Goal: Information Seeking & Learning: Learn about a topic

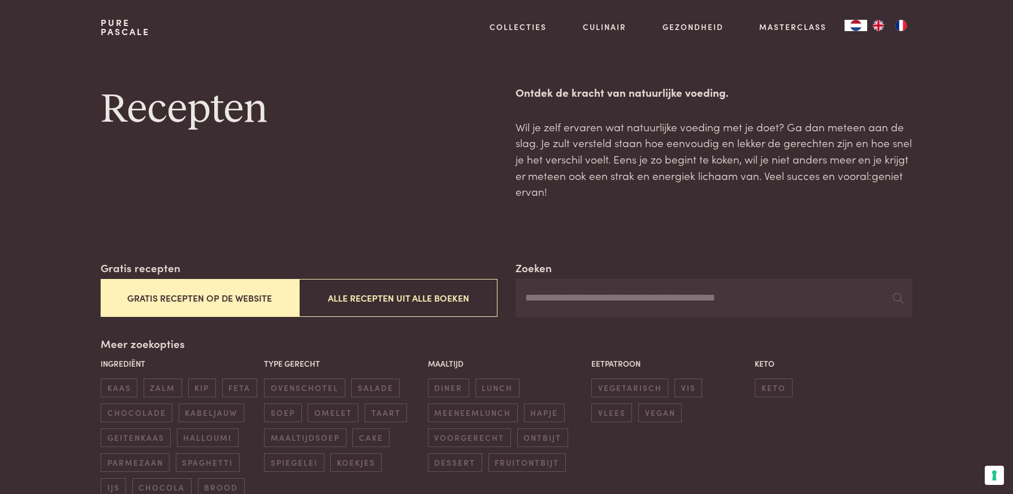
click at [391, 189] on div "Recepten" at bounding box center [299, 141] width 397 height 115
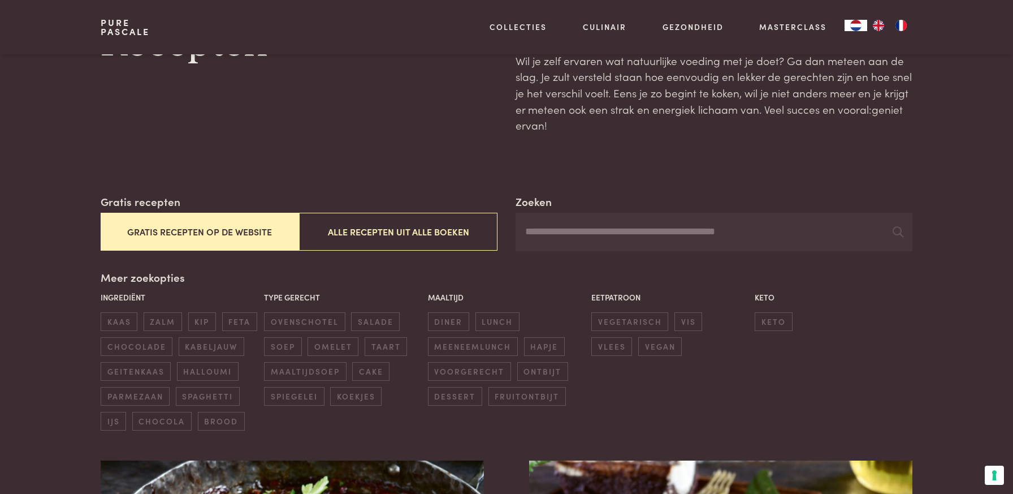
scroll to position [97, 0]
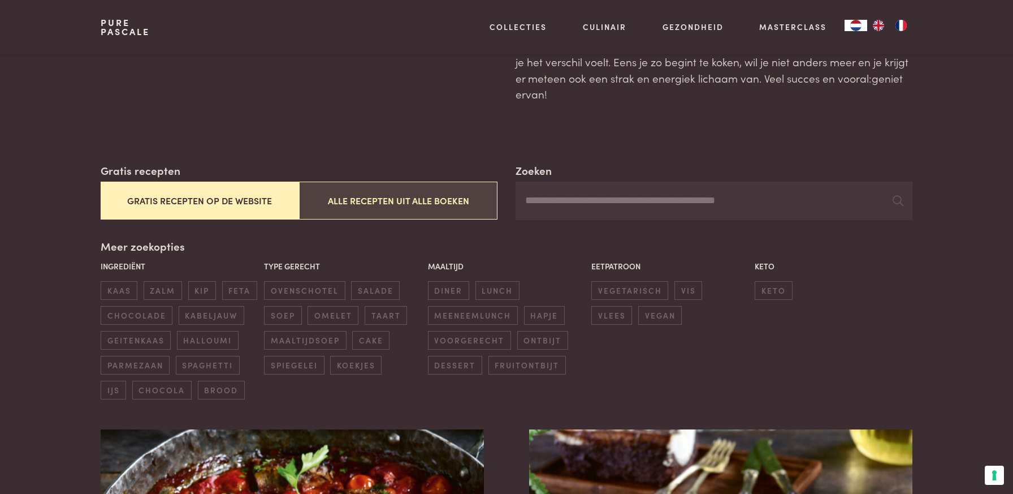
click at [383, 205] on button "Alle recepten uit alle boeken" at bounding box center [398, 201] width 198 height 38
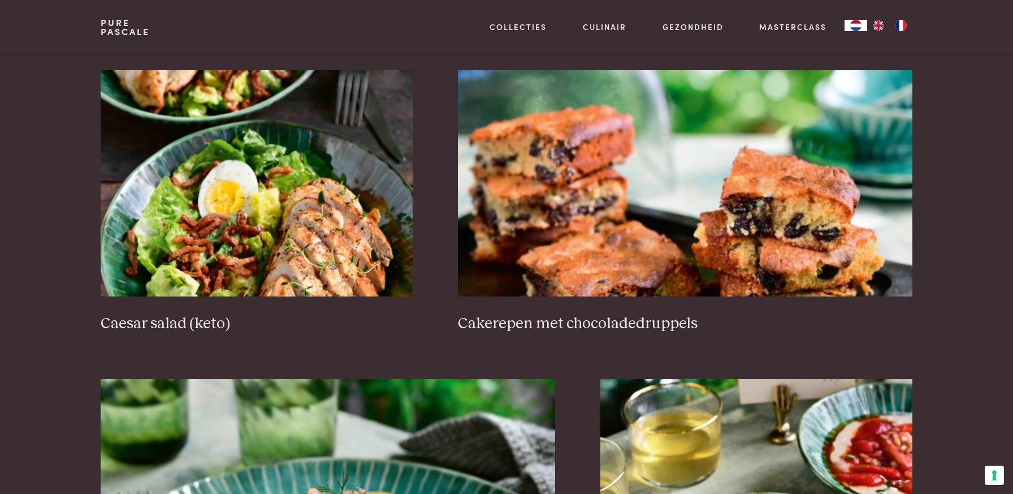
scroll to position [1733, 0]
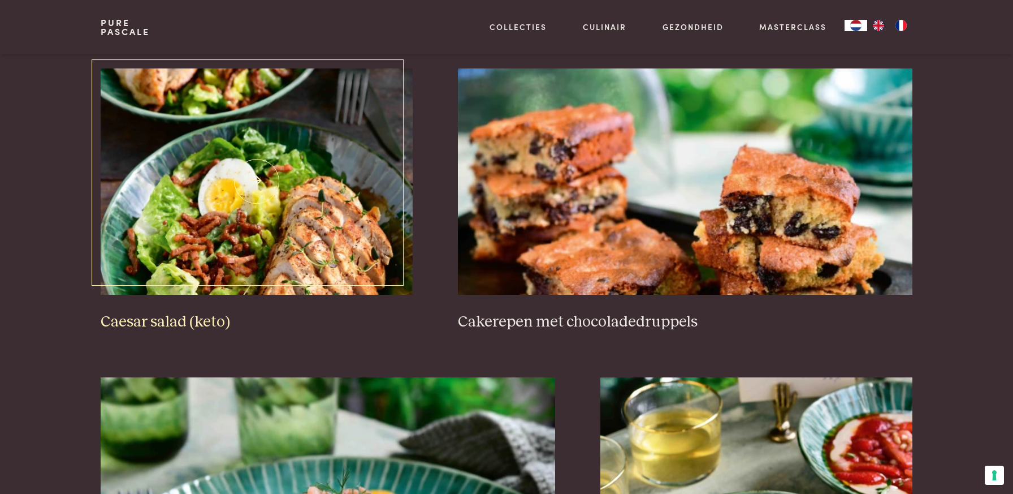
click at [278, 189] on img at bounding box center [257, 181] width 312 height 226
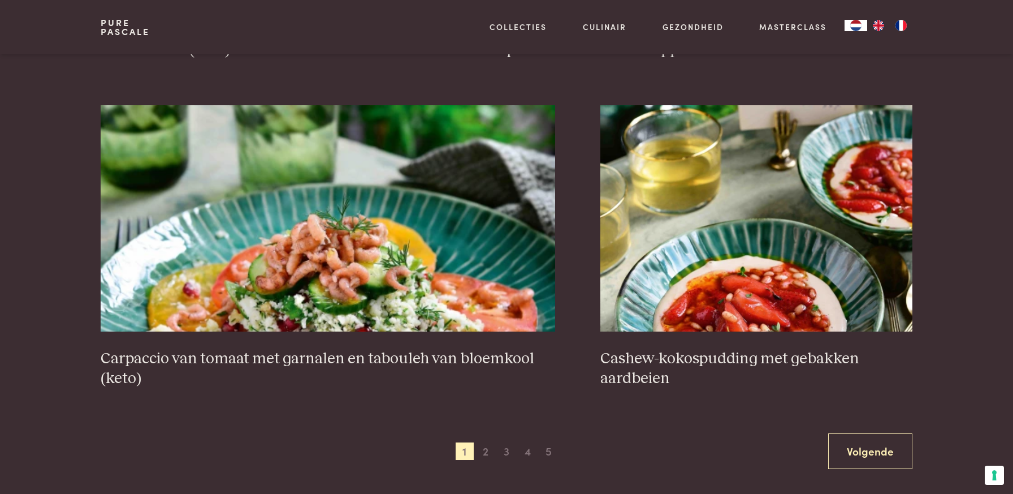
scroll to position [2006, 0]
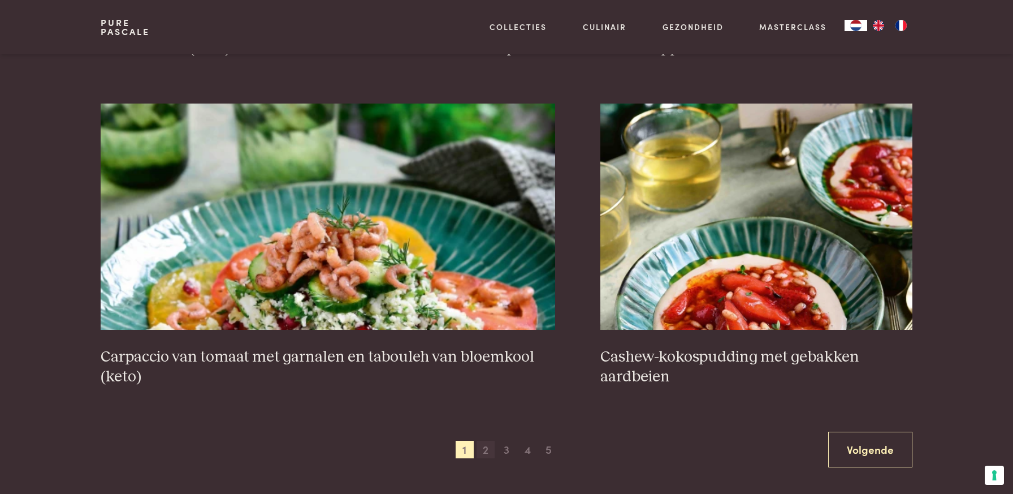
click at [487, 450] on span "2" at bounding box center [486, 450] width 18 height 18
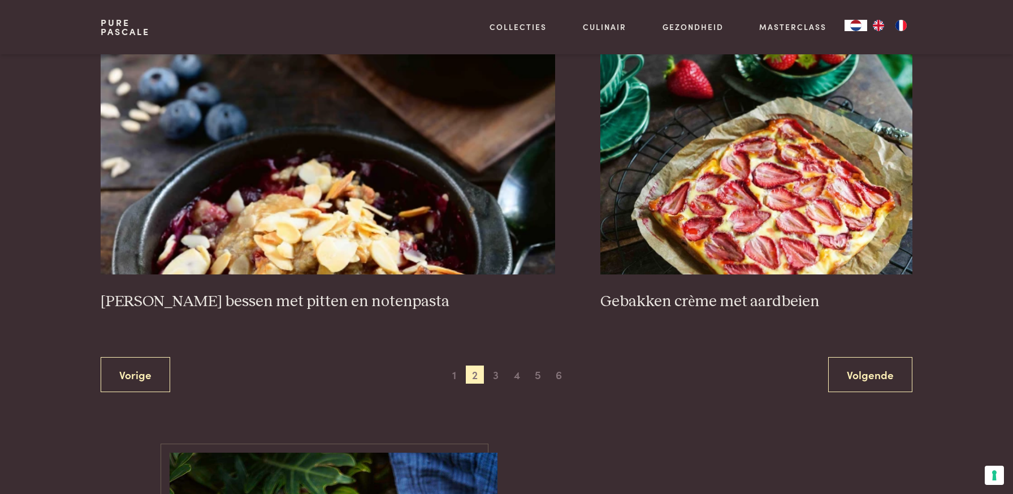
scroll to position [2074, 0]
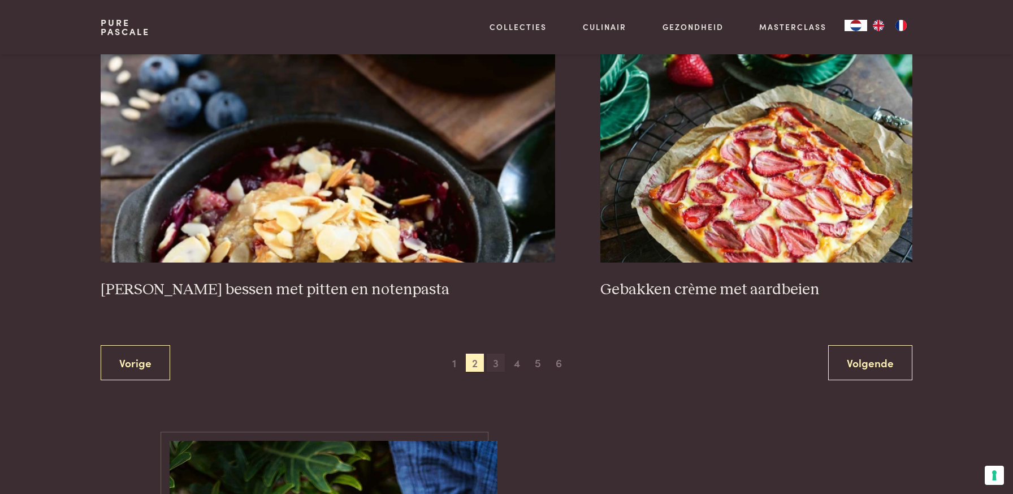
click at [498, 353] on span "3" at bounding box center [496, 362] width 18 height 18
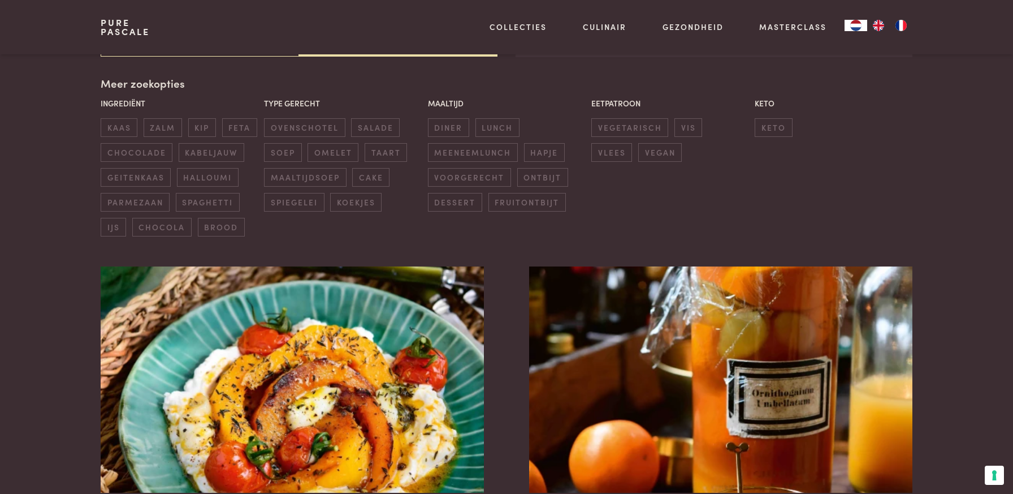
scroll to position [260, 0]
click at [460, 129] on span "diner" at bounding box center [448, 128] width 41 height 19
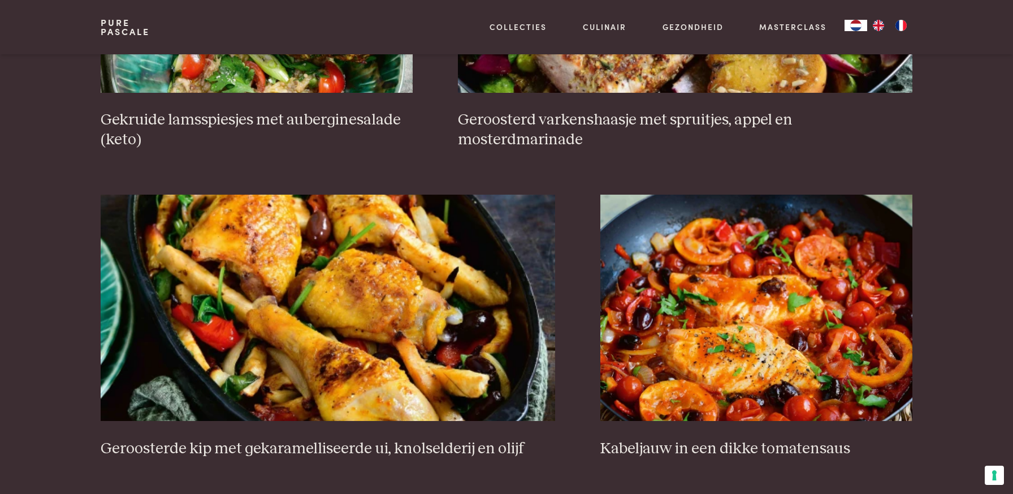
scroll to position [1992, 0]
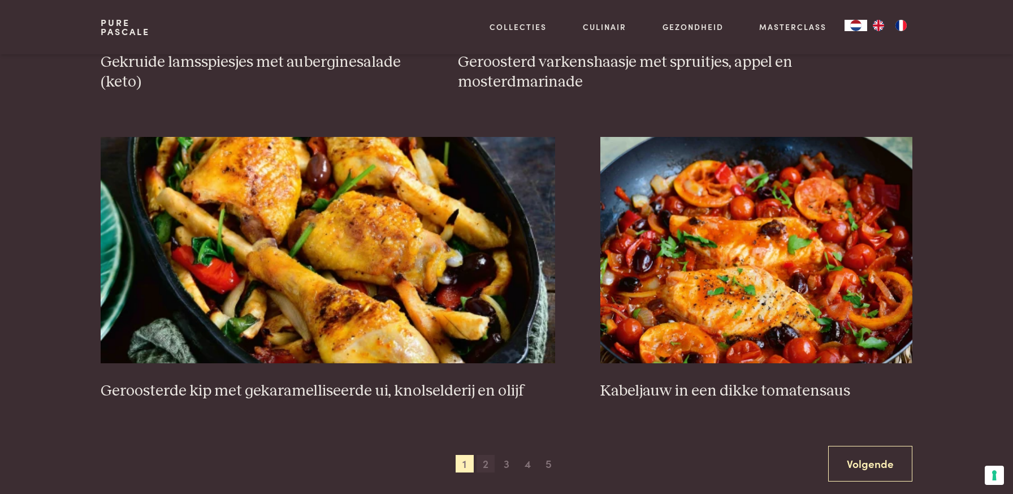
click at [486, 463] on span "2" at bounding box center [486, 464] width 18 height 18
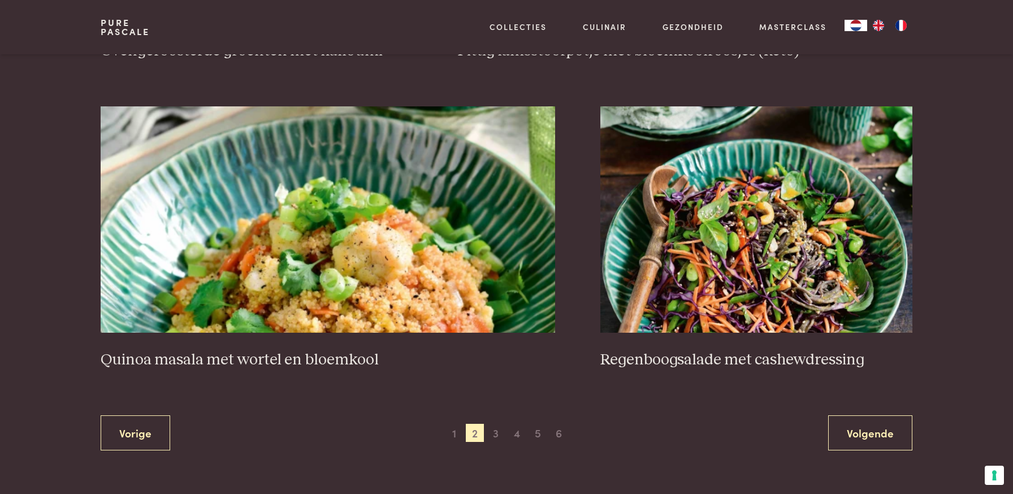
scroll to position [2004, 0]
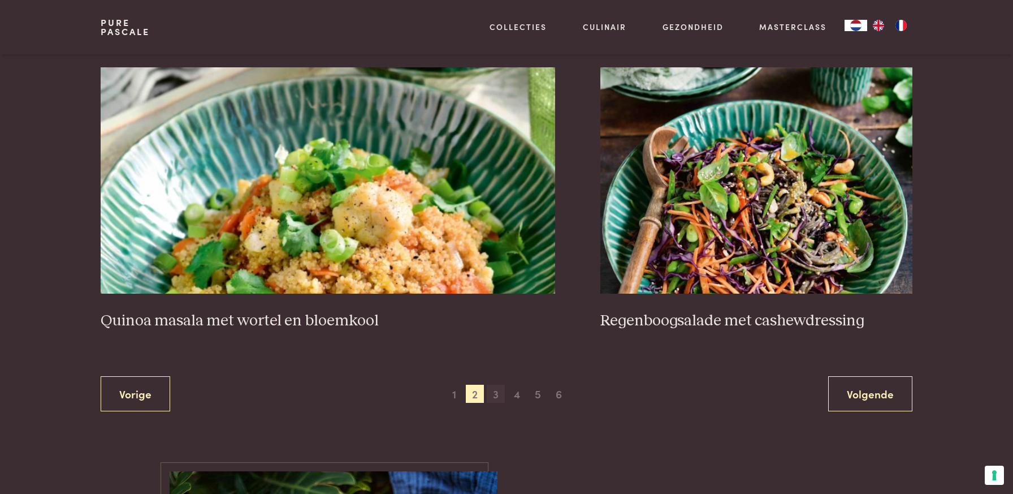
click at [495, 390] on span "3" at bounding box center [496, 394] width 18 height 18
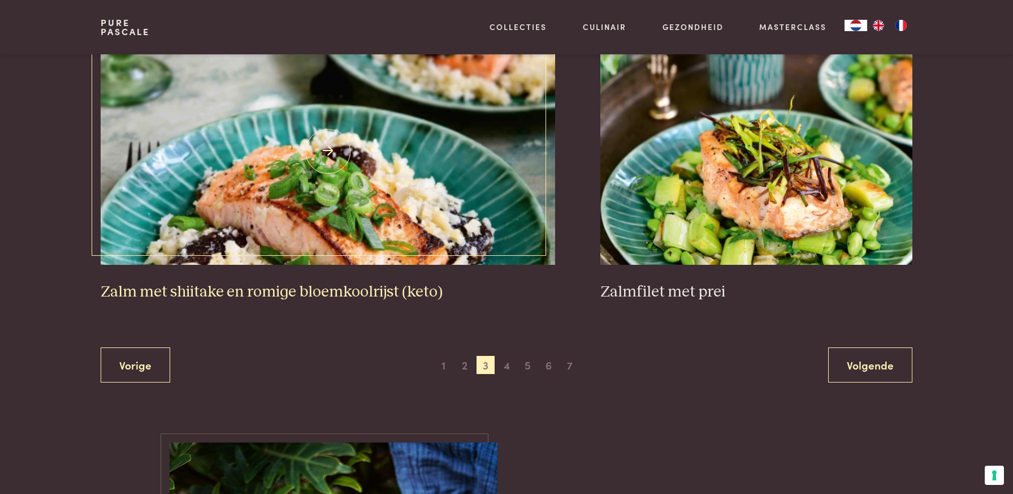
scroll to position [2040, 0]
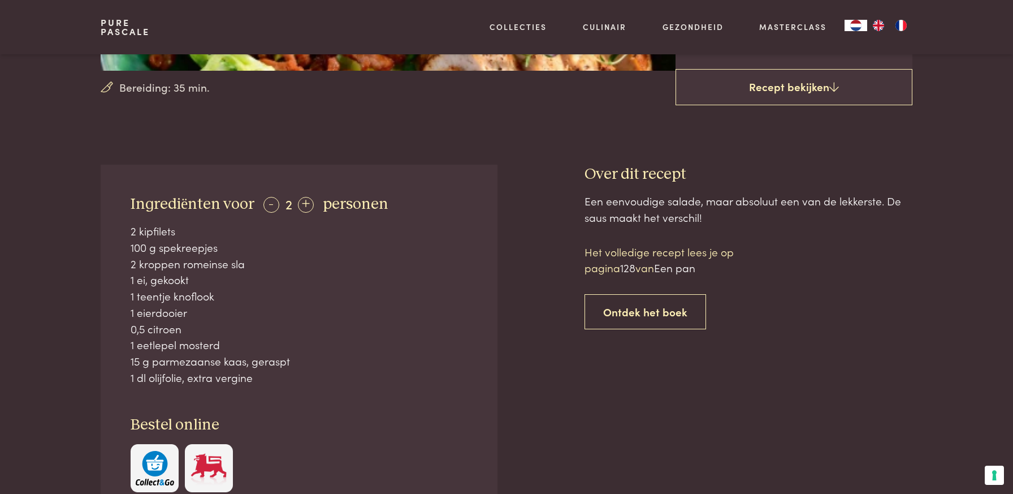
scroll to position [348, 0]
